Goal: Task Accomplishment & Management: Use online tool/utility

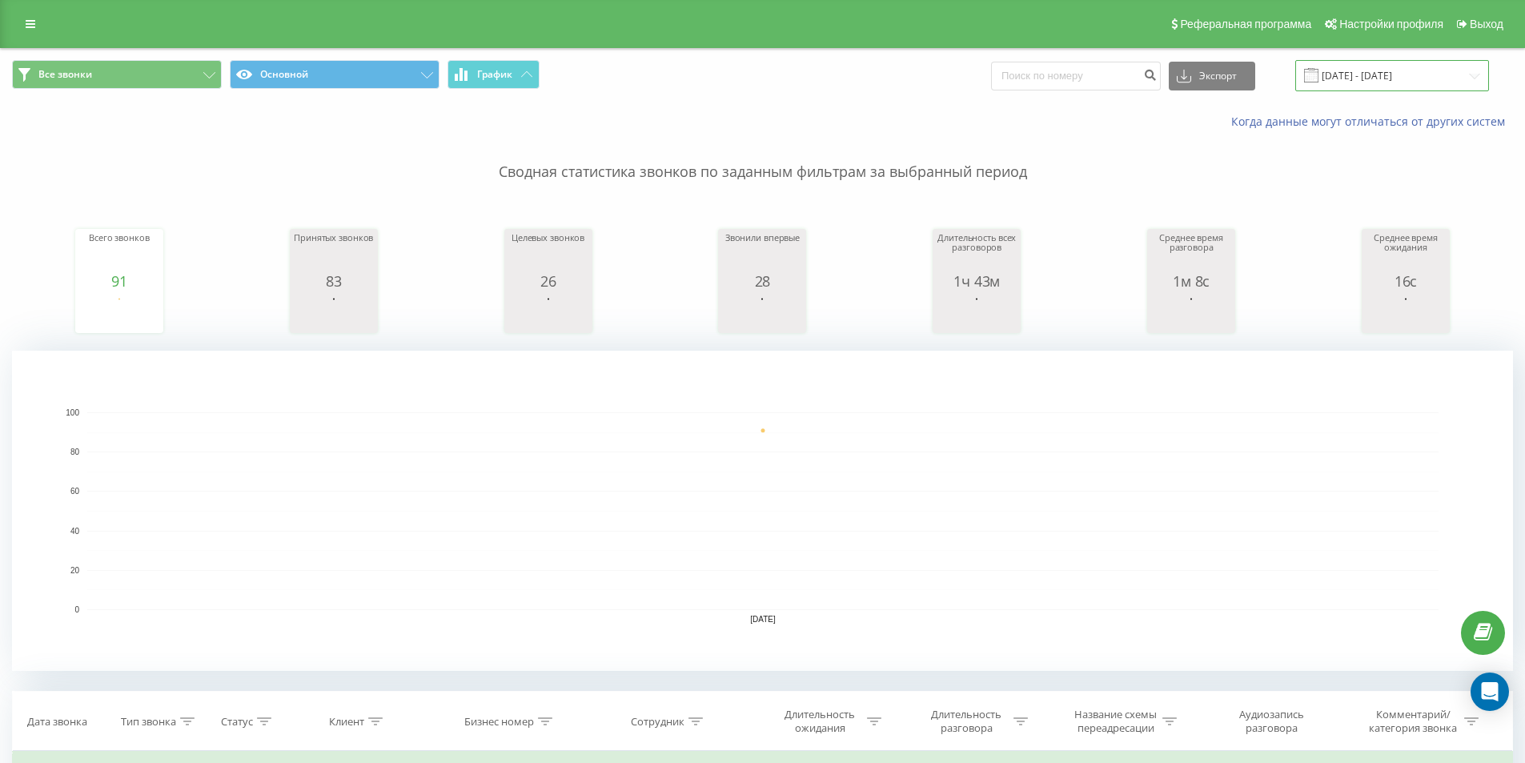
click at [1477, 78] on input "[DATE] - [DATE]" at bounding box center [1393, 75] width 194 height 31
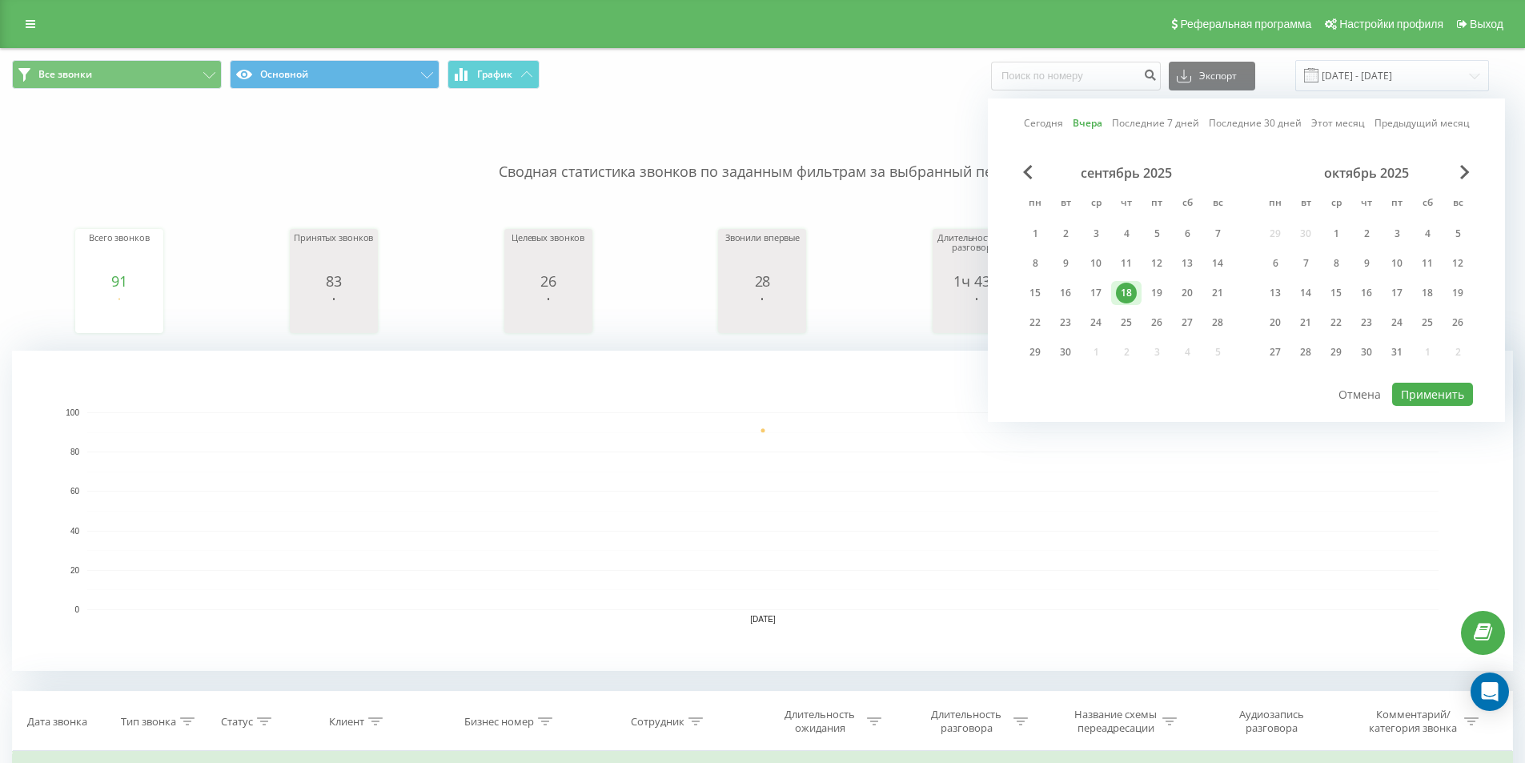
click at [1046, 123] on link "Сегодня" at bounding box center [1043, 122] width 39 height 15
click at [1443, 401] on button "Применить" at bounding box center [1433, 394] width 81 height 23
type input "[DATE] - [DATE]"
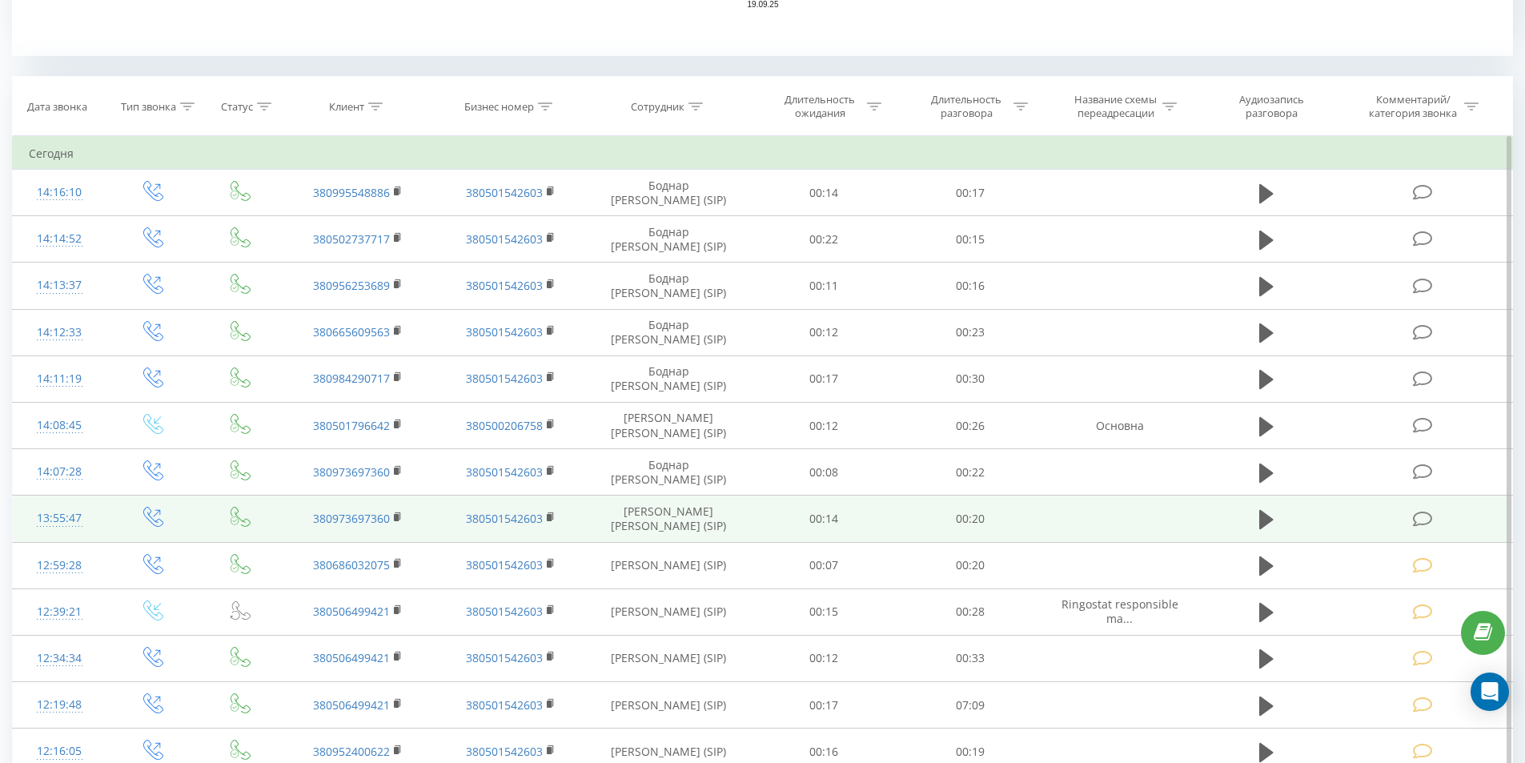
scroll to position [641, 0]
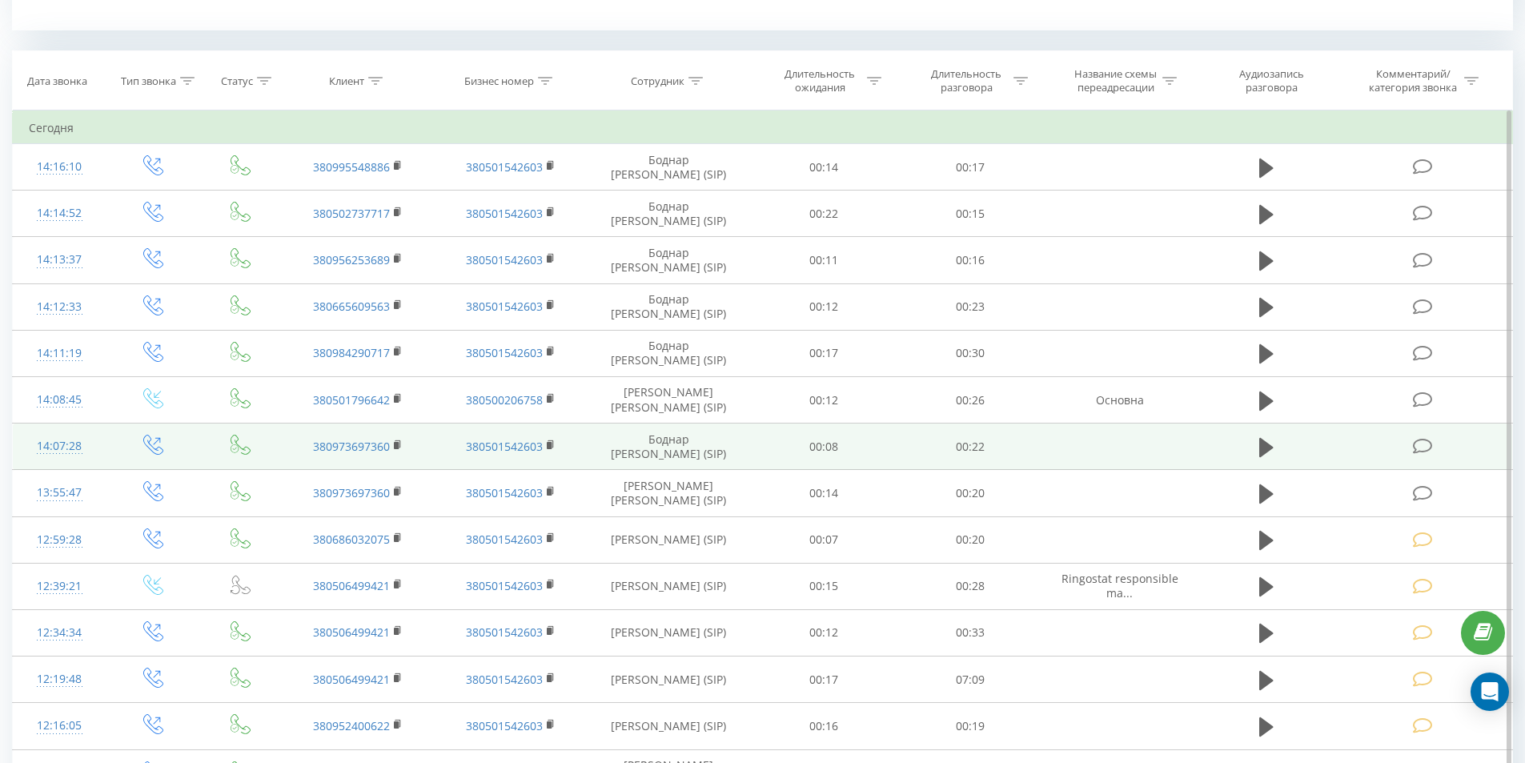
click at [1428, 444] on icon at bounding box center [1423, 446] width 20 height 17
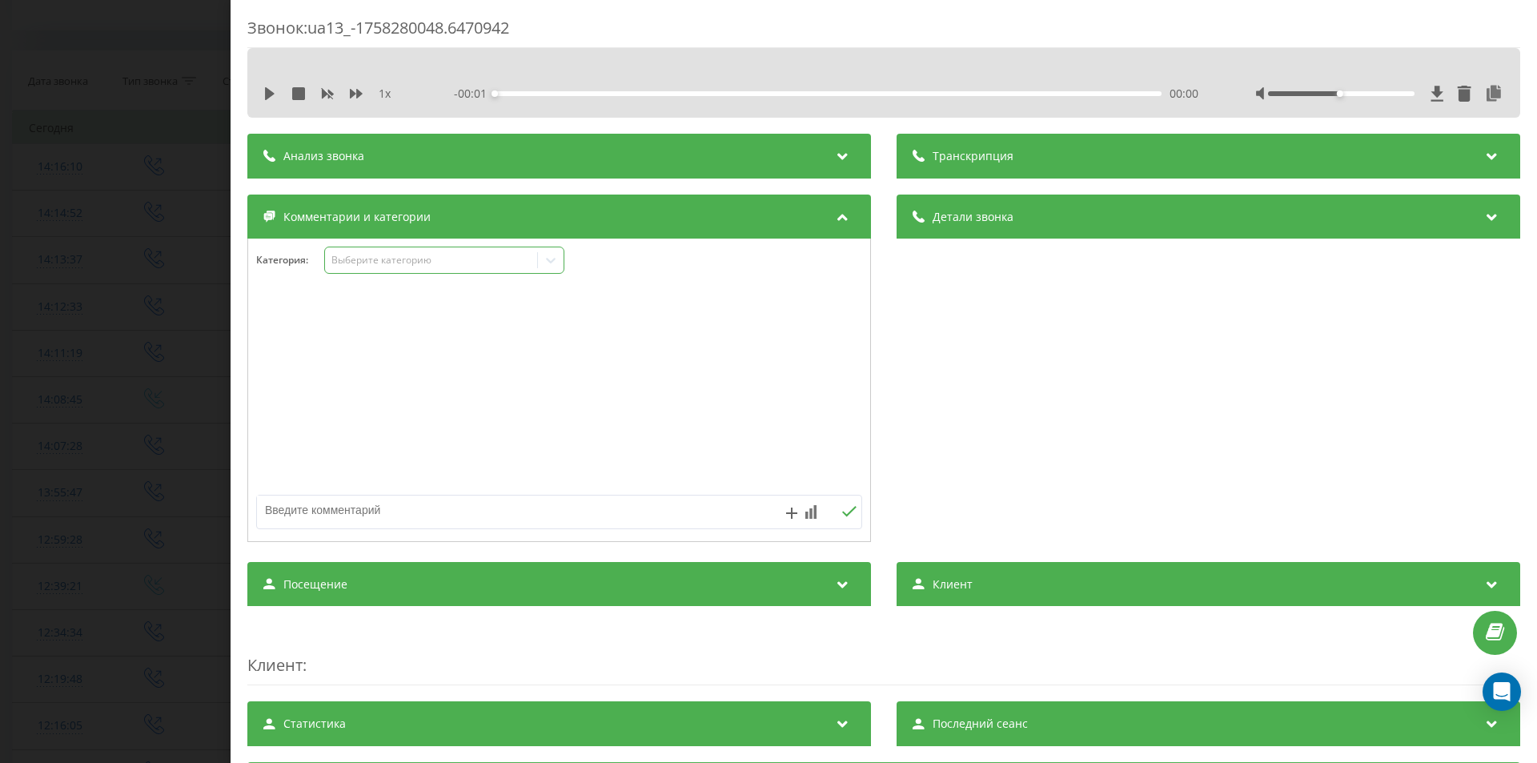
click at [412, 265] on div "Выберите категорию" at bounding box center [432, 260] width 200 height 13
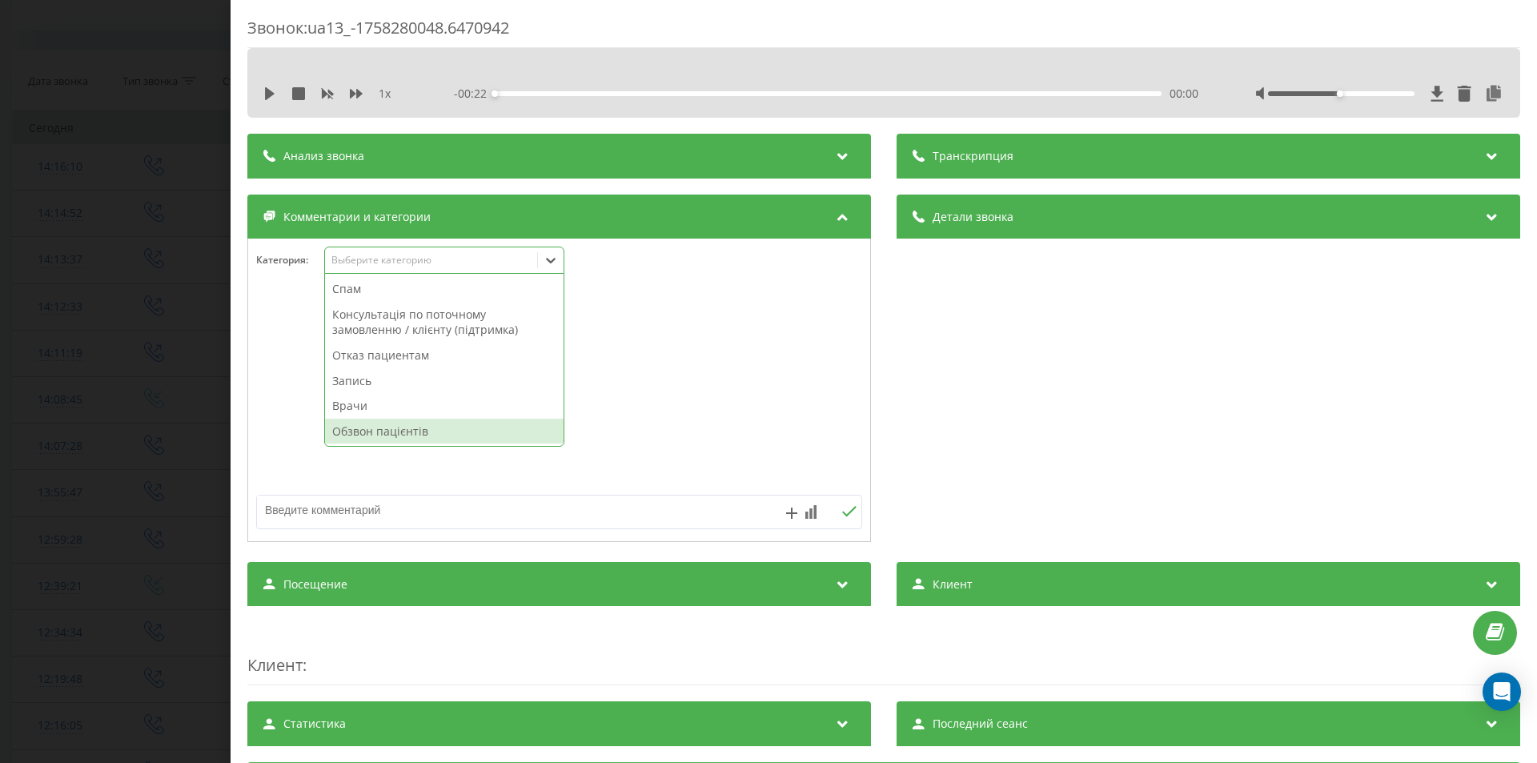
click at [392, 436] on div "Обзвон пацієнтів" at bounding box center [444, 432] width 239 height 26
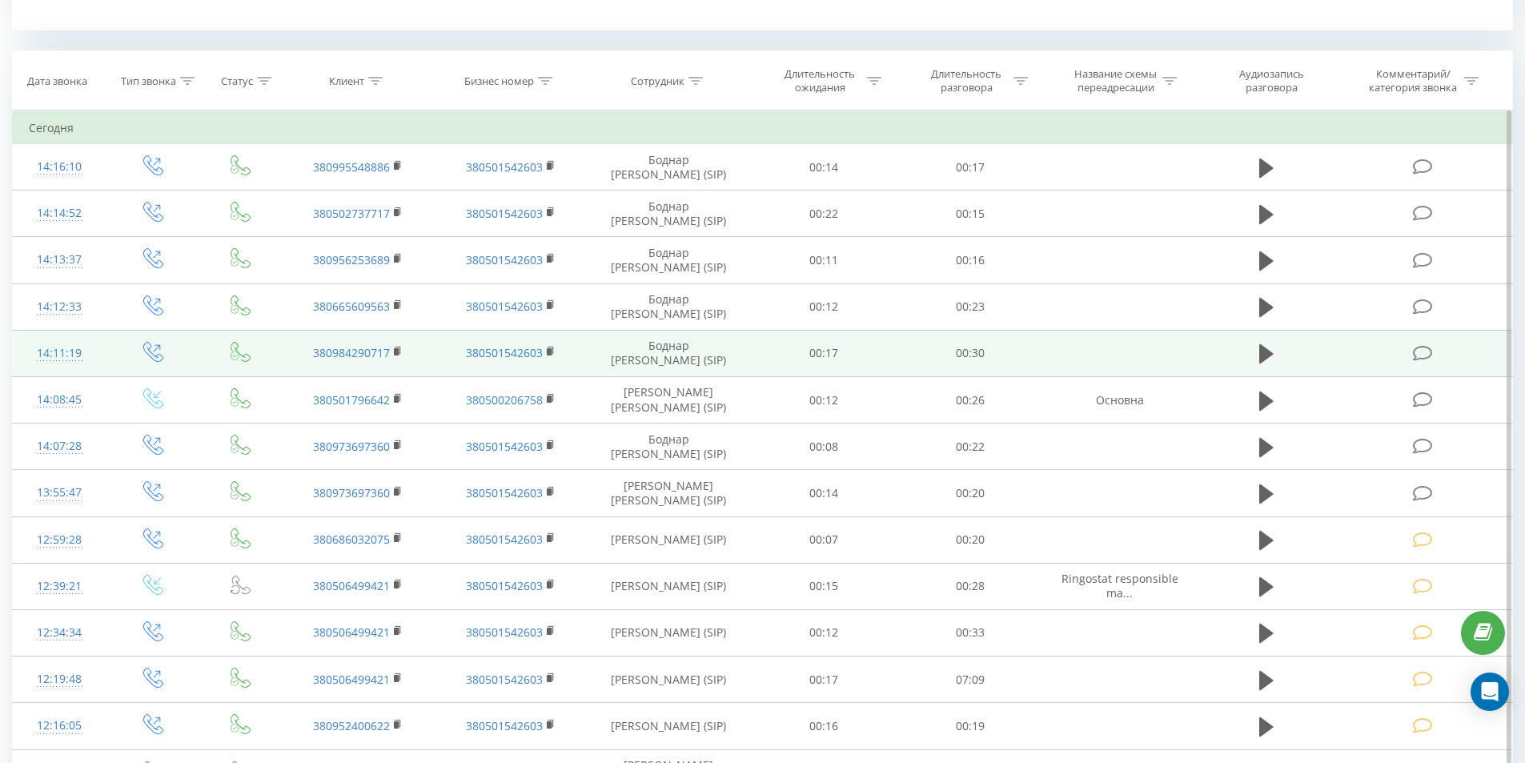
click at [1414, 354] on icon at bounding box center [1423, 353] width 20 height 17
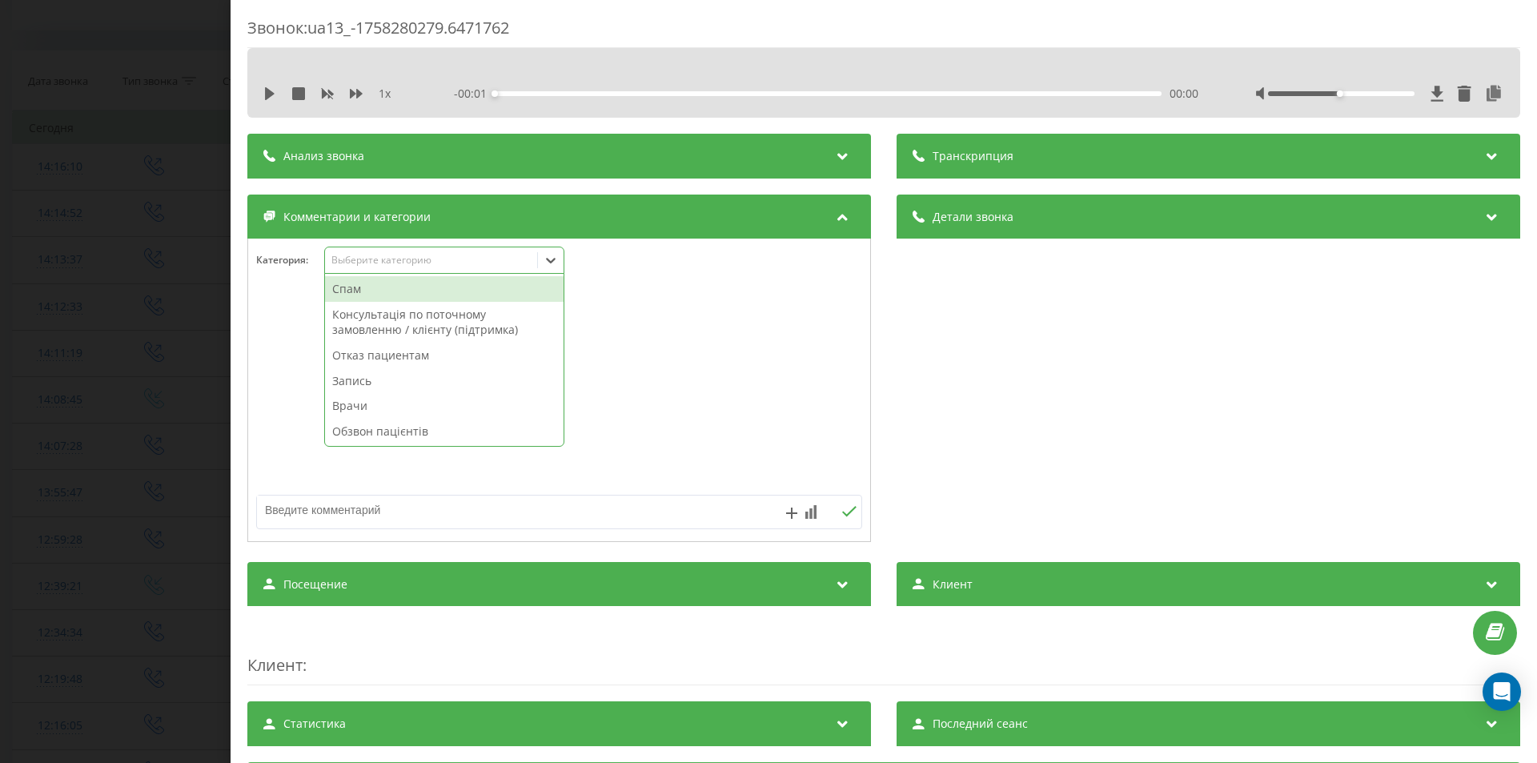
click at [392, 263] on div "Выберите категорию" at bounding box center [432, 260] width 200 height 13
click at [390, 433] on div "Обзвон пацієнтів" at bounding box center [444, 432] width 239 height 26
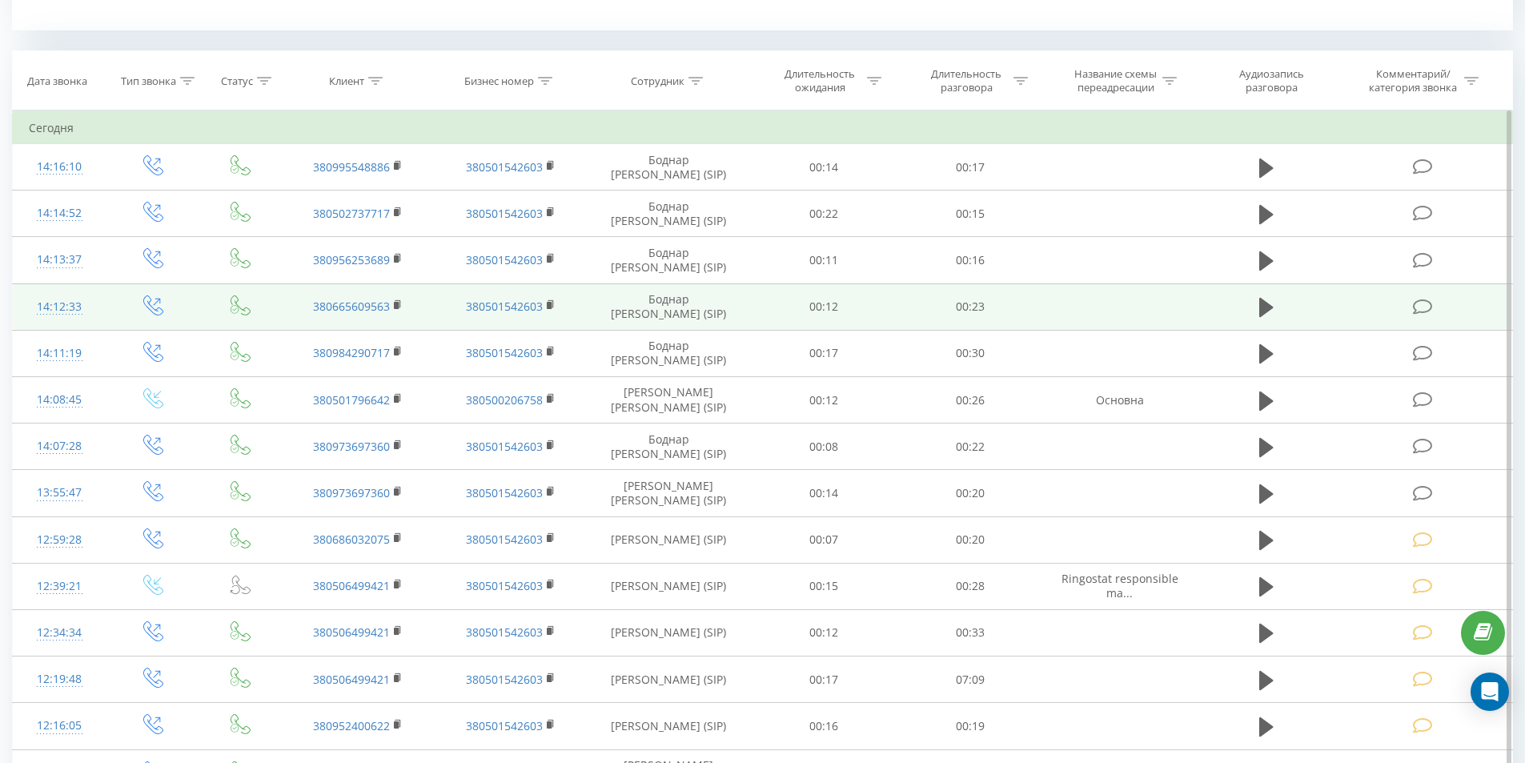
click at [1424, 307] on icon at bounding box center [1423, 307] width 20 height 17
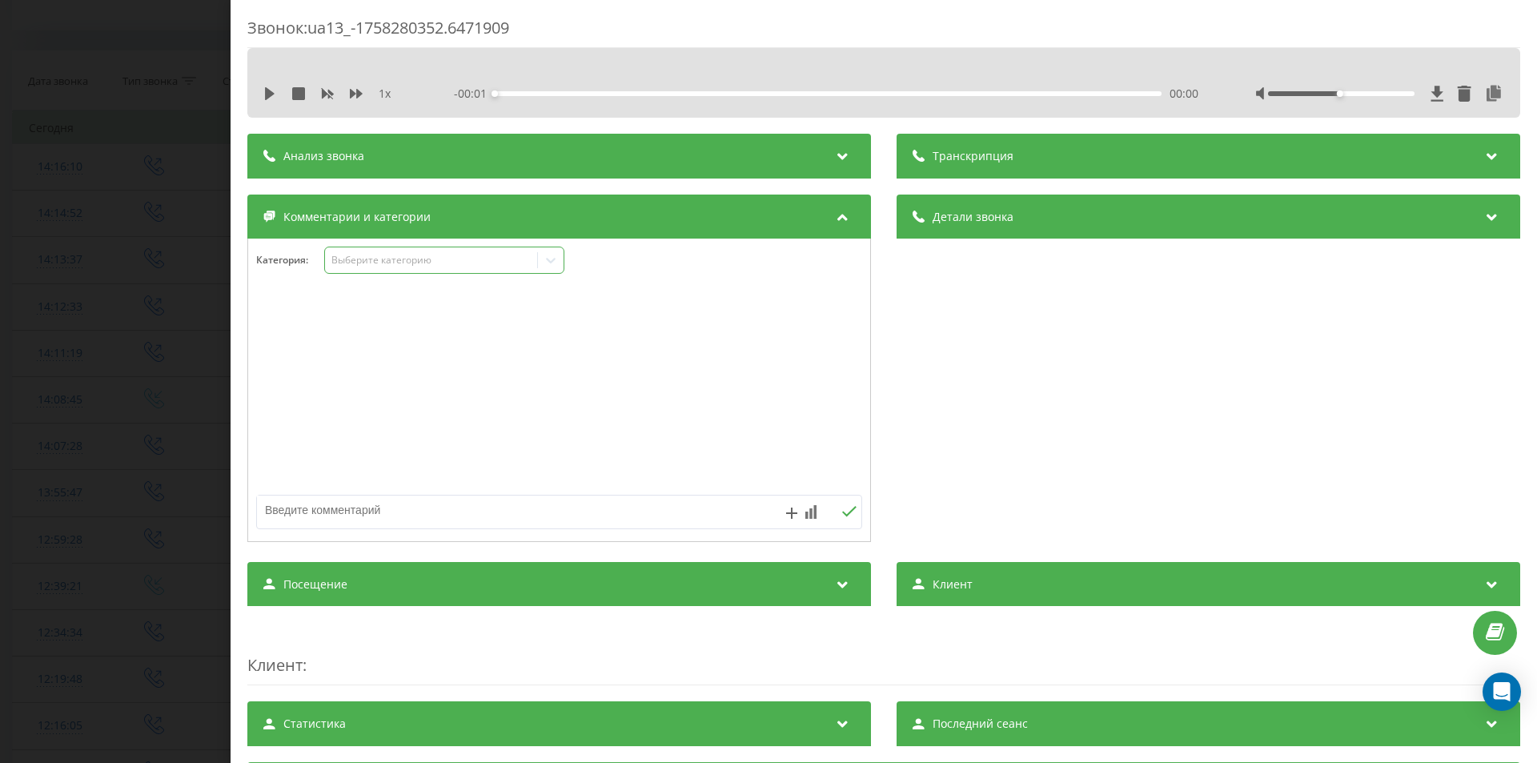
click at [398, 267] on div "Выберите категорию" at bounding box center [432, 260] width 200 height 13
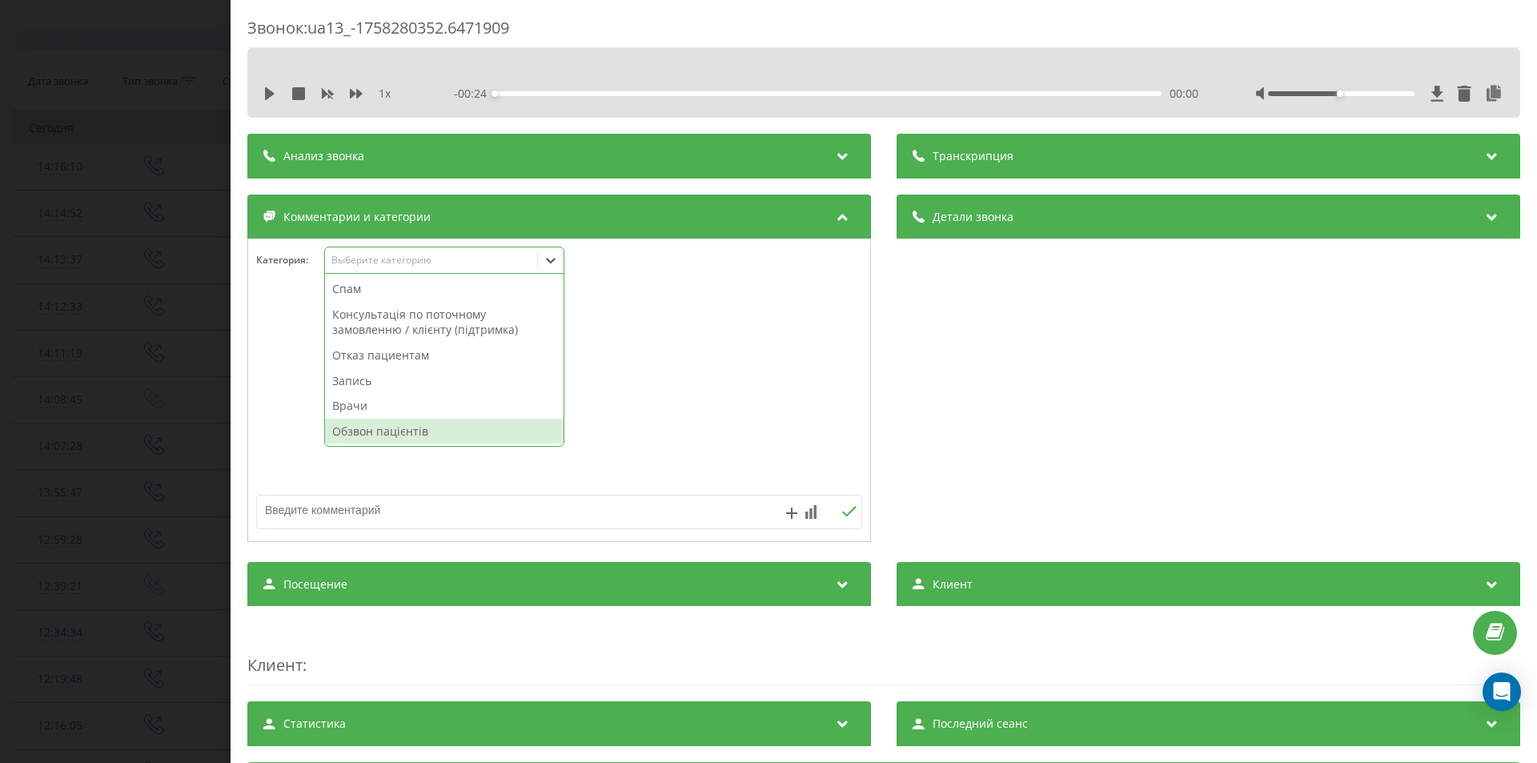
click at [395, 428] on div "Обзвон пацієнтів" at bounding box center [444, 432] width 239 height 26
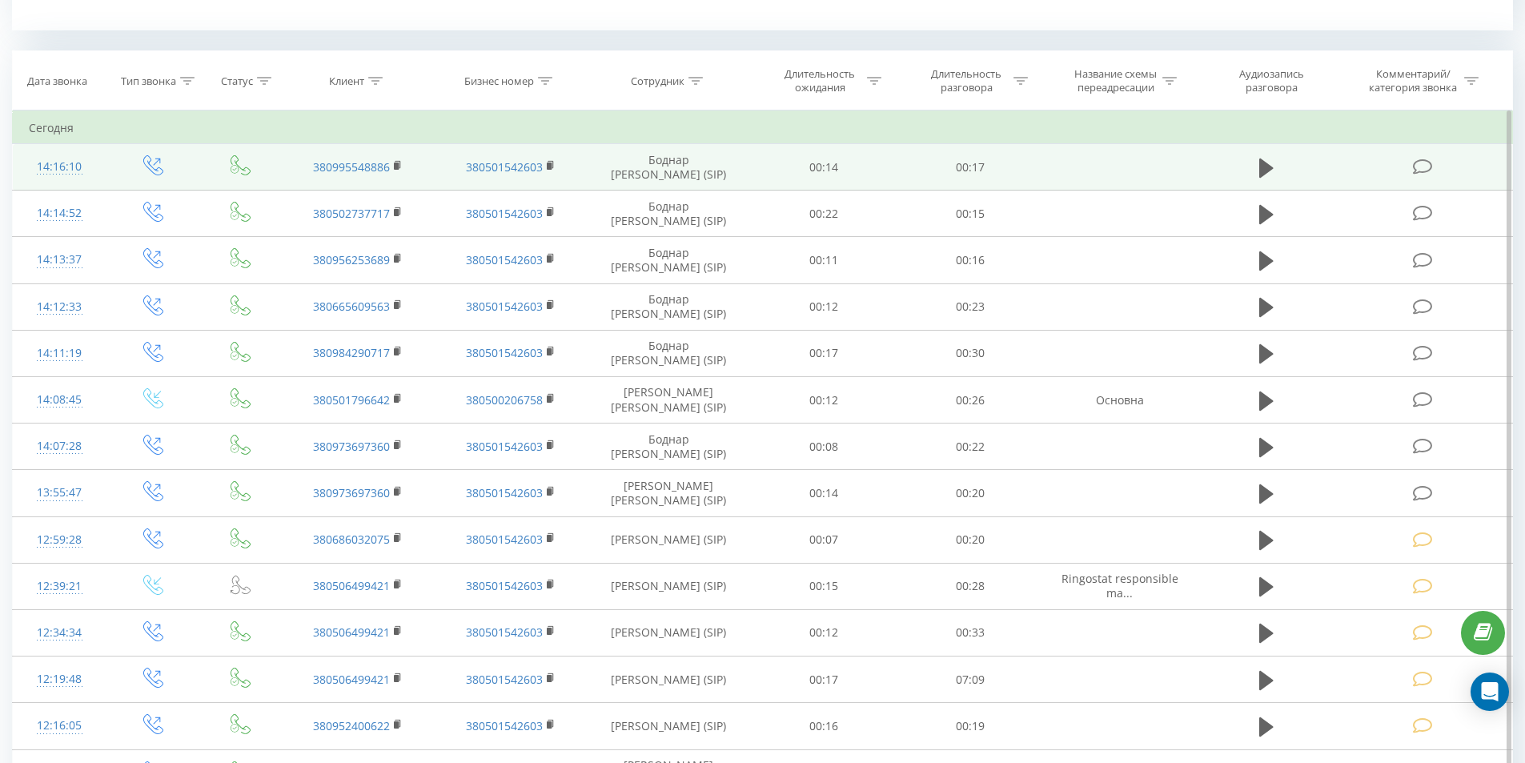
click at [1423, 169] on icon at bounding box center [1423, 167] width 20 height 17
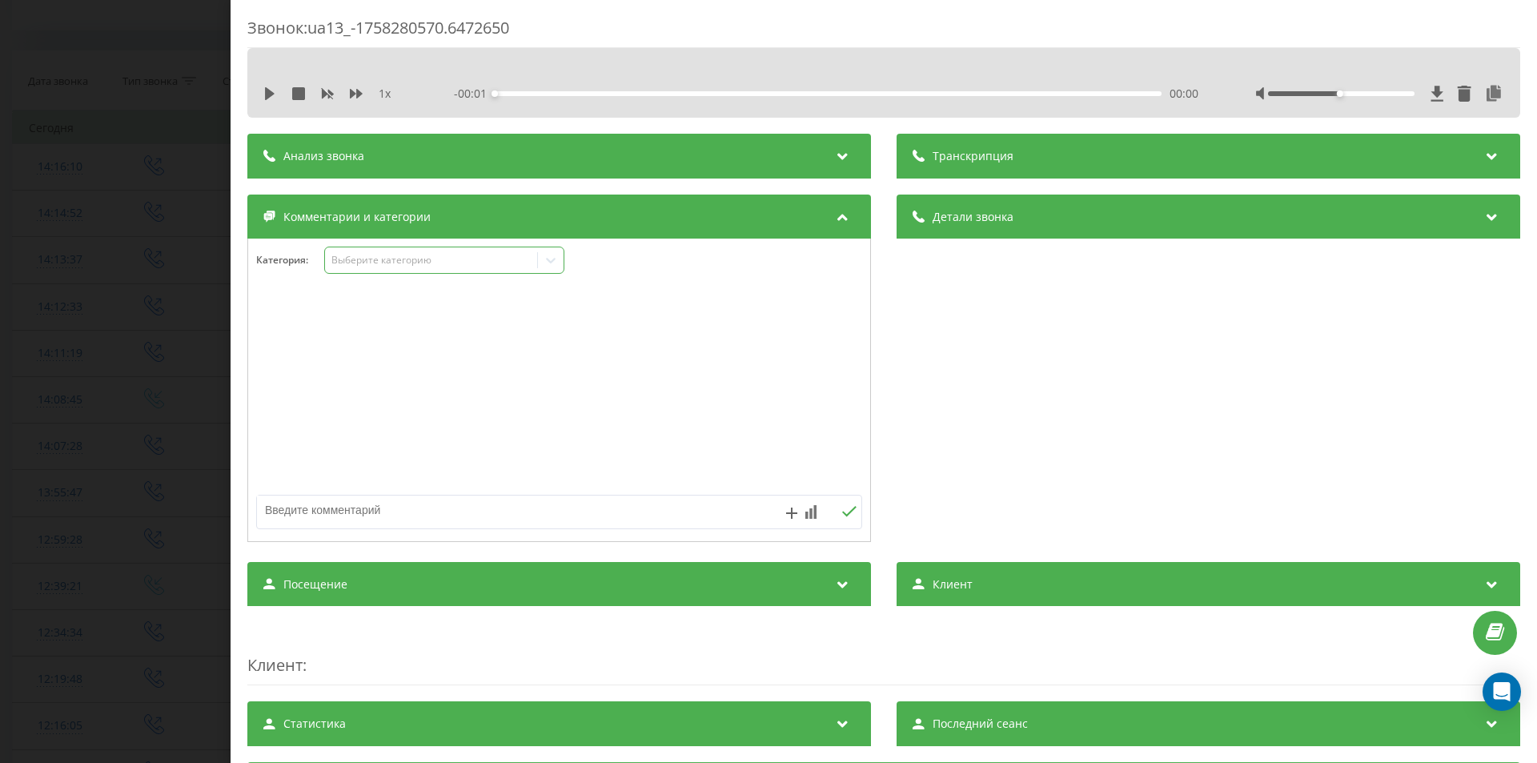
click at [400, 259] on div "Выберите категорию" at bounding box center [432, 260] width 200 height 13
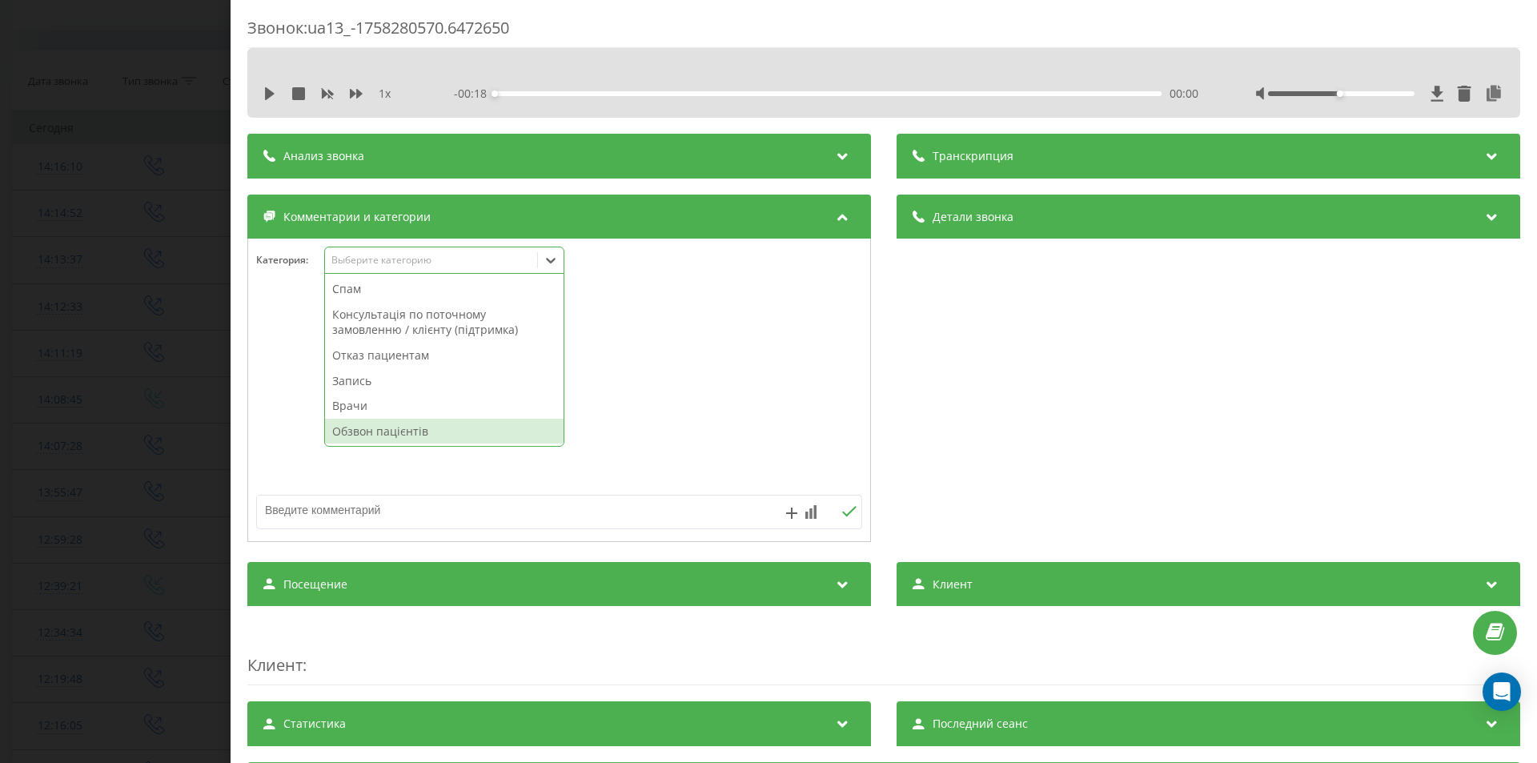
click at [396, 431] on div "Обзвон пацієнтів" at bounding box center [444, 432] width 239 height 26
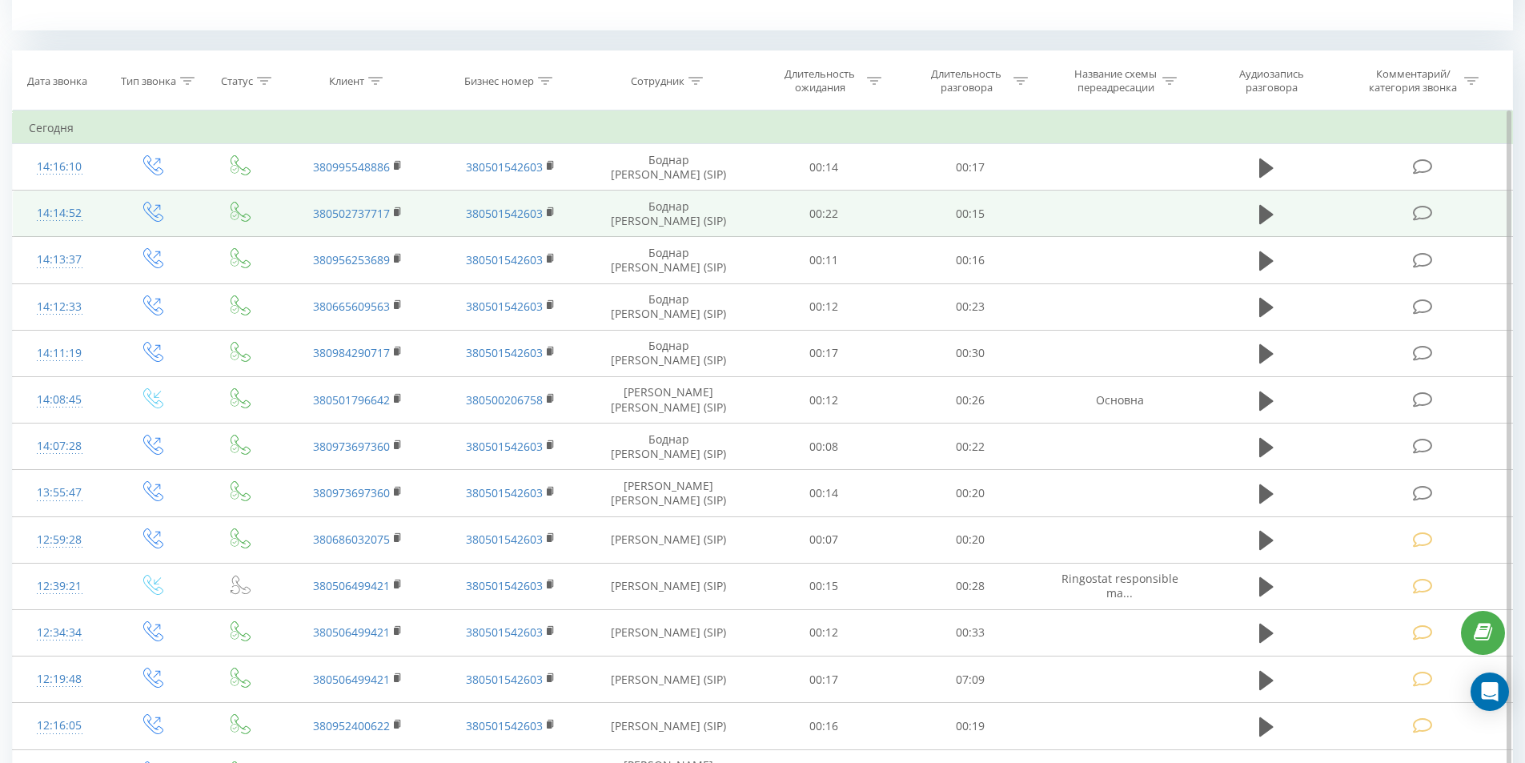
click at [1429, 215] on icon at bounding box center [1423, 213] width 20 height 17
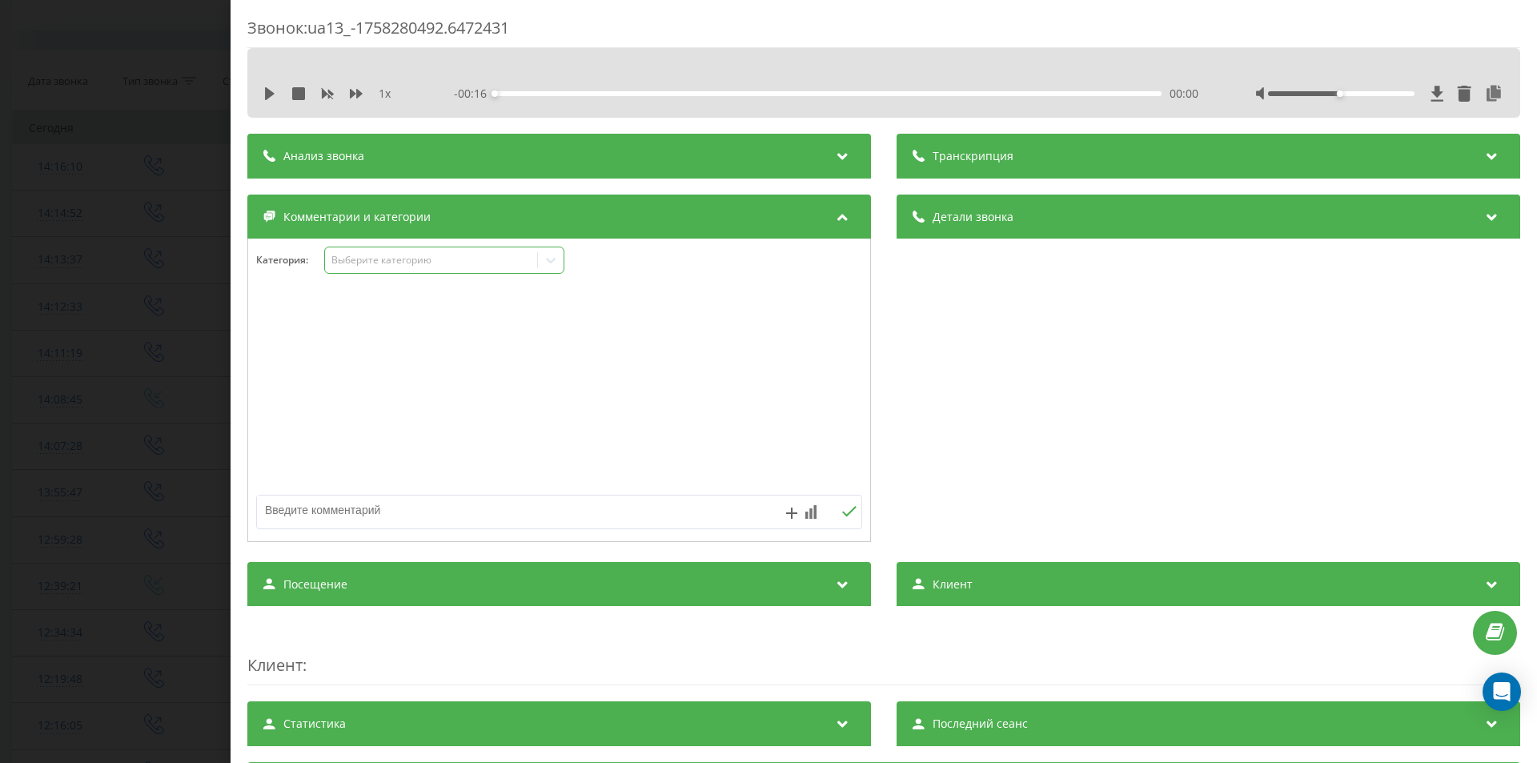
click at [420, 262] on div "Выберите категорию" at bounding box center [432, 260] width 200 height 13
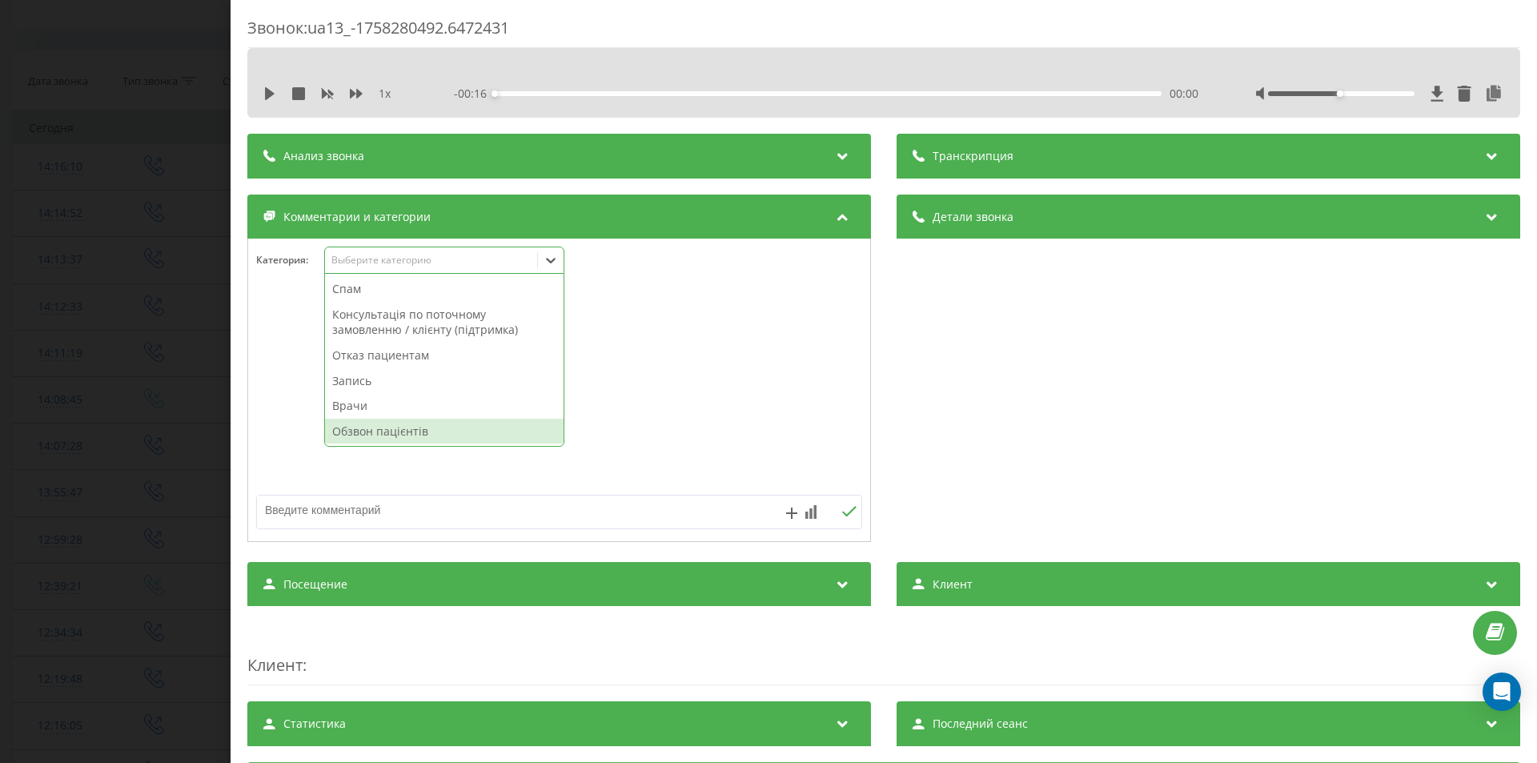
click at [417, 423] on div "Обзвон пацієнтів" at bounding box center [444, 432] width 239 height 26
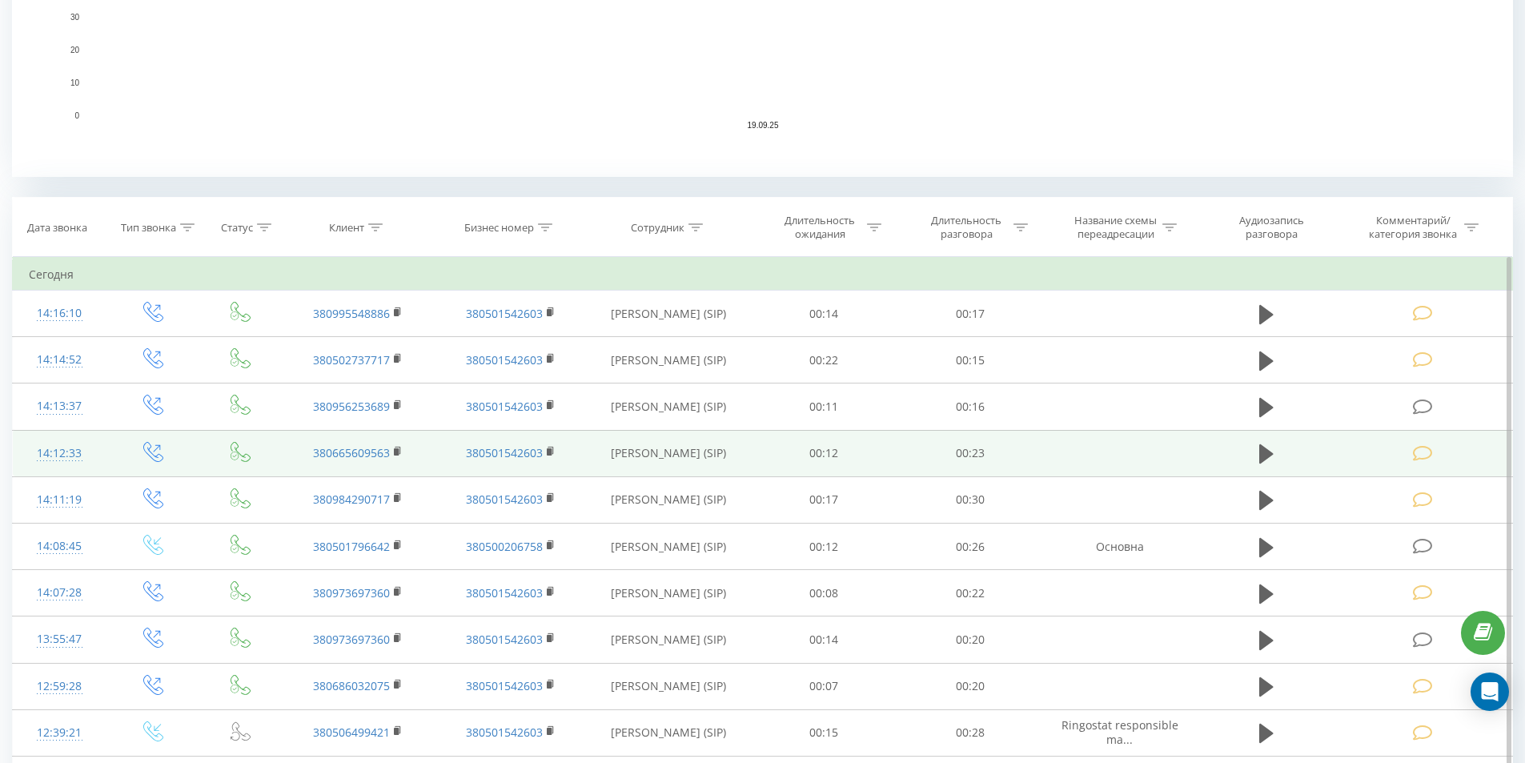
scroll to position [561, 0]
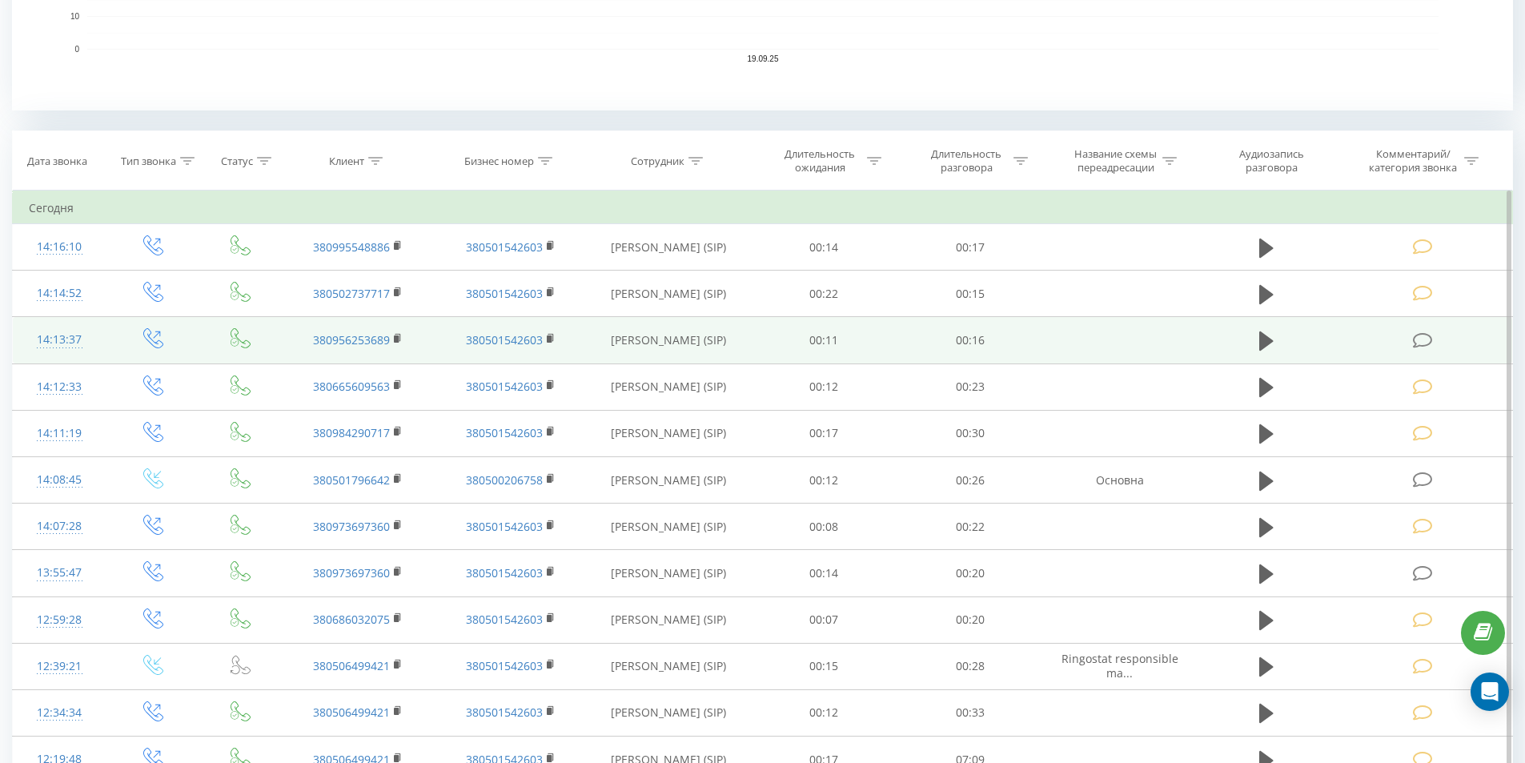
click at [1429, 337] on icon at bounding box center [1423, 340] width 20 height 17
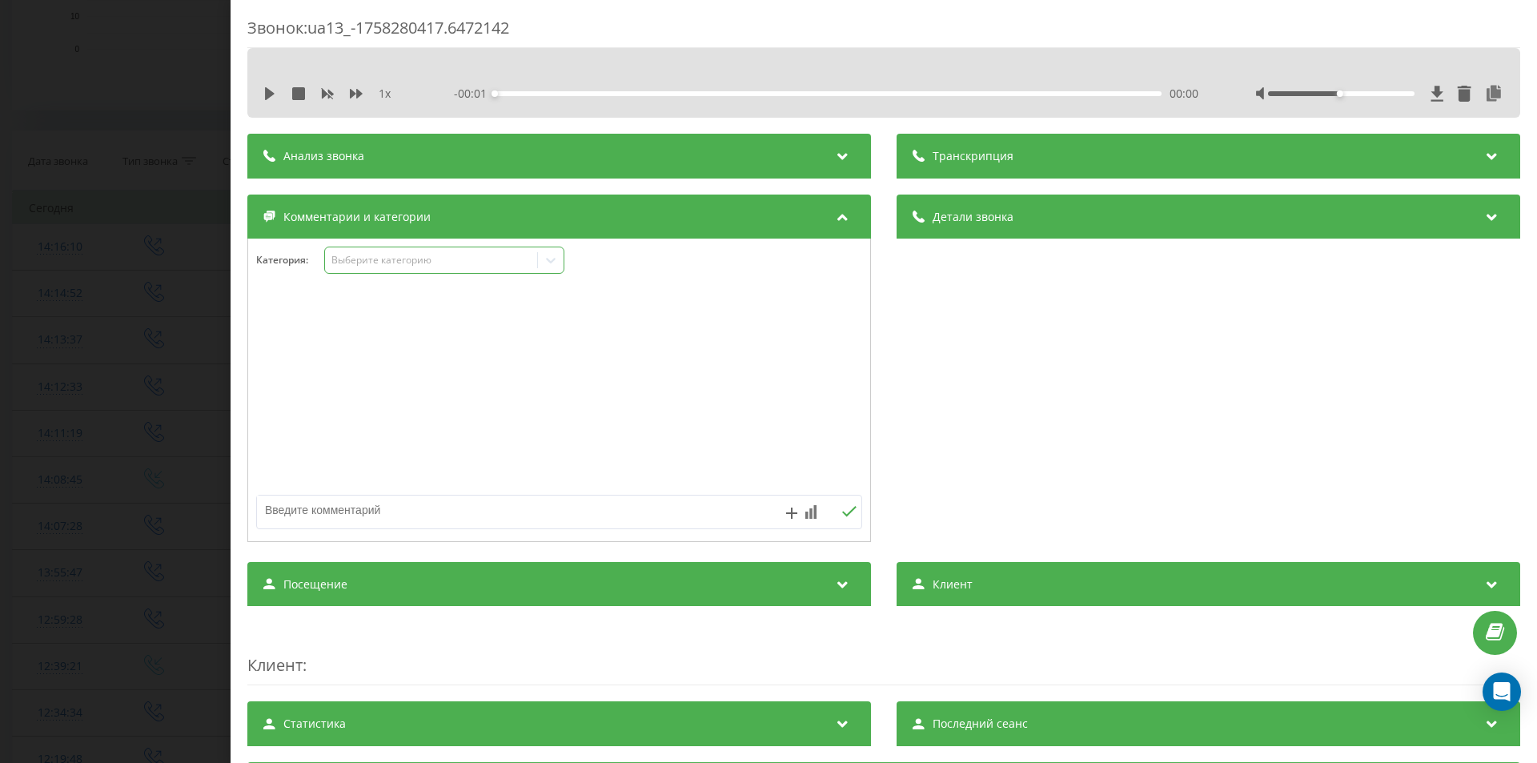
click at [385, 261] on div "Выберите категорию" at bounding box center [432, 260] width 200 height 13
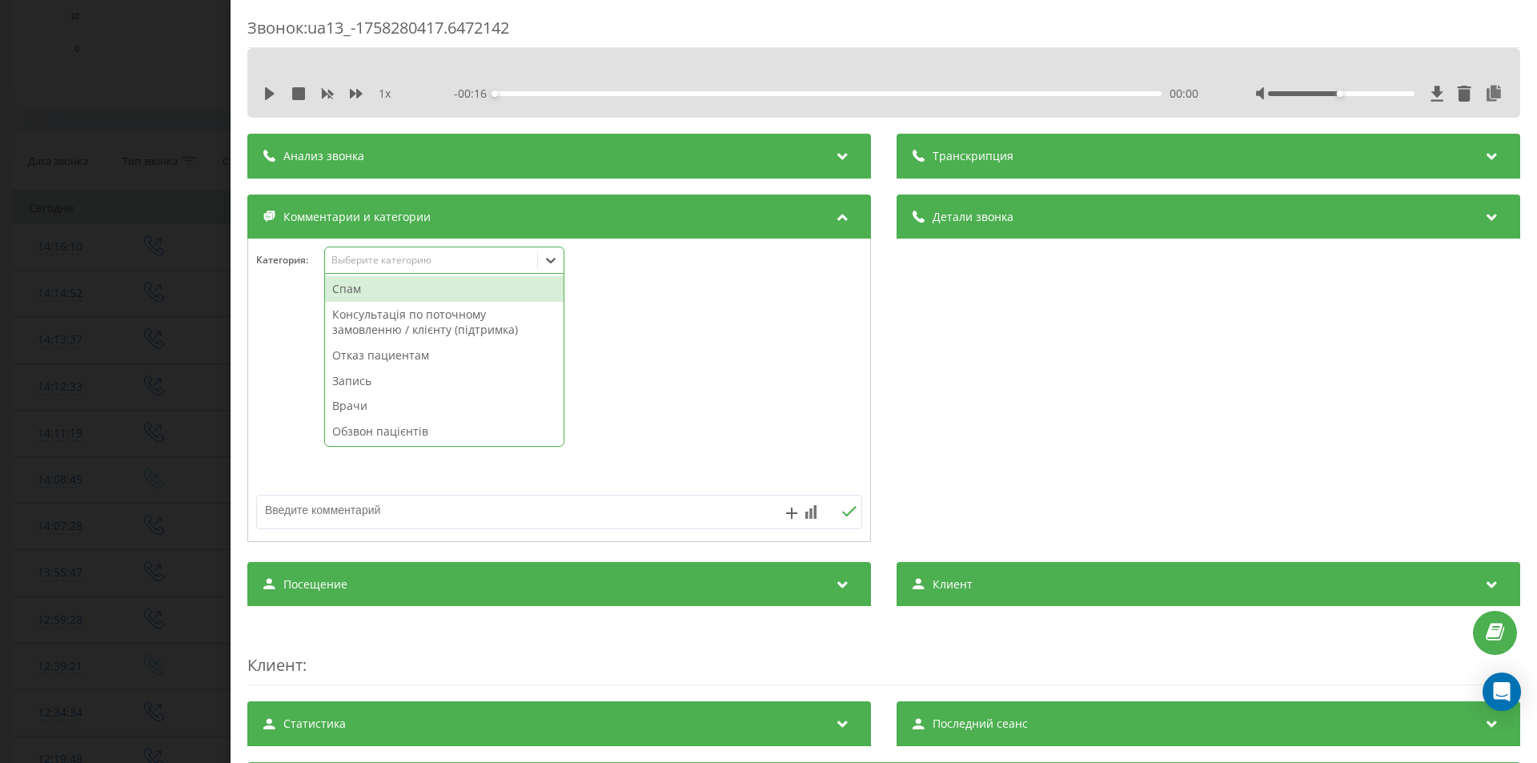
click at [392, 437] on div "Обзвон пацієнтів" at bounding box center [444, 432] width 239 height 26
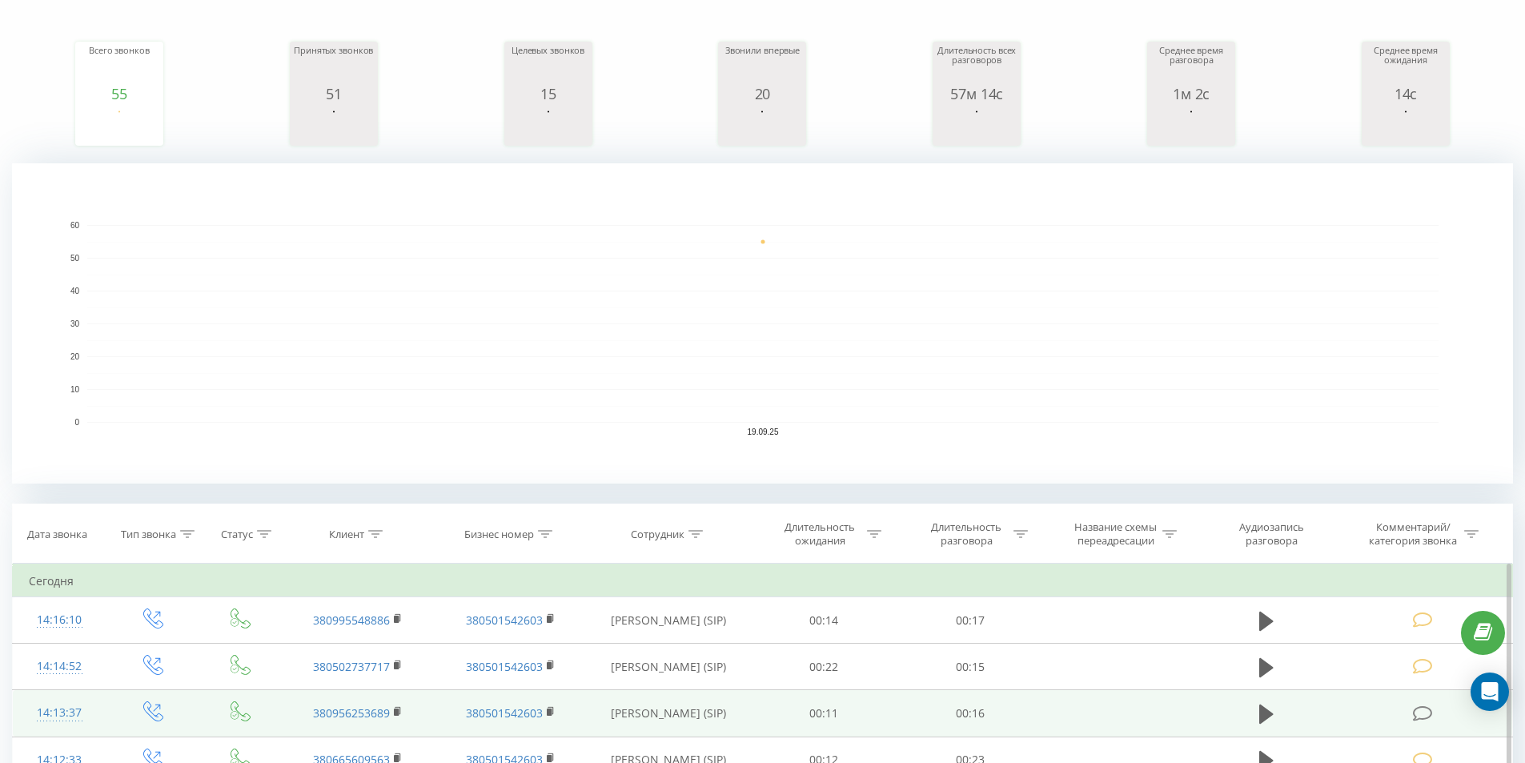
scroll to position [240, 0]
